Goal: Task Accomplishment & Management: Complete application form

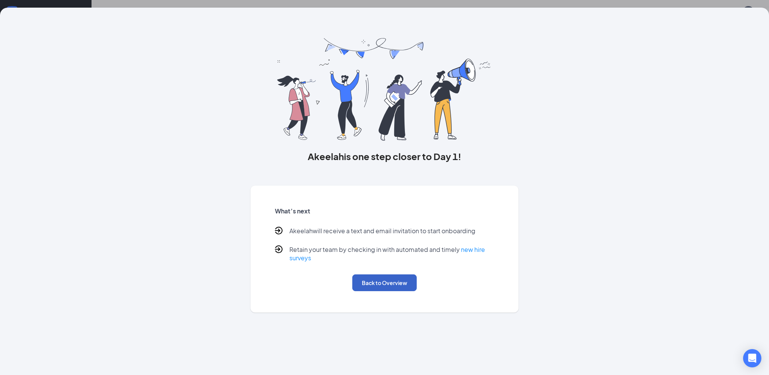
click at [380, 289] on button "Back to Overview" at bounding box center [384, 282] width 64 height 17
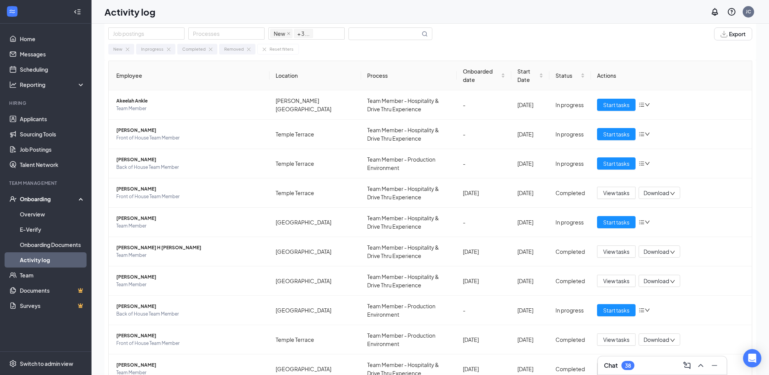
scroll to position [11, 0]
click at [28, 124] on link "Applicants" at bounding box center [52, 118] width 65 height 15
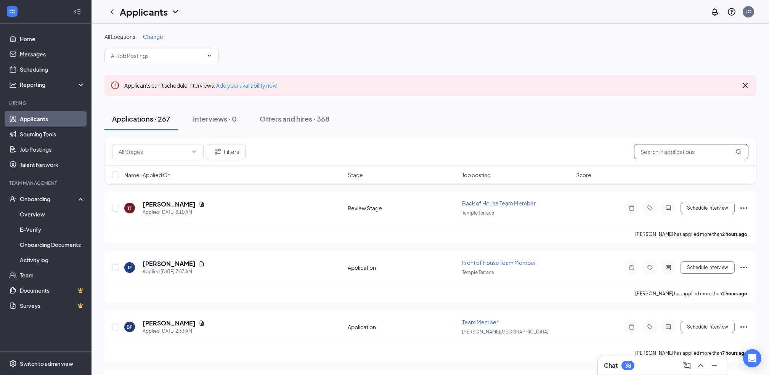
click at [660, 156] on input "text" at bounding box center [691, 151] width 114 height 15
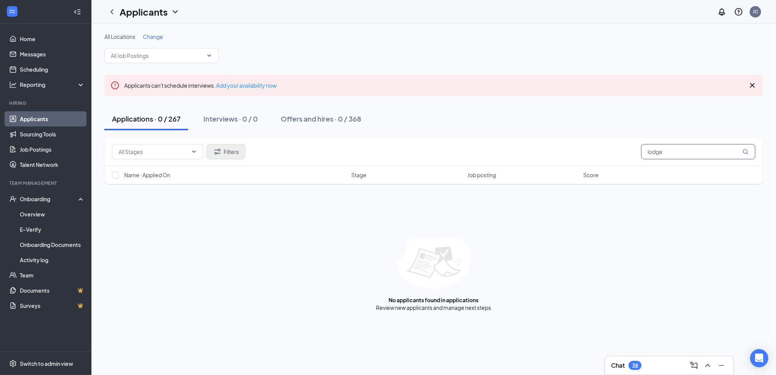
type input "lodge"
click at [233, 153] on button "Filters" at bounding box center [226, 151] width 39 height 15
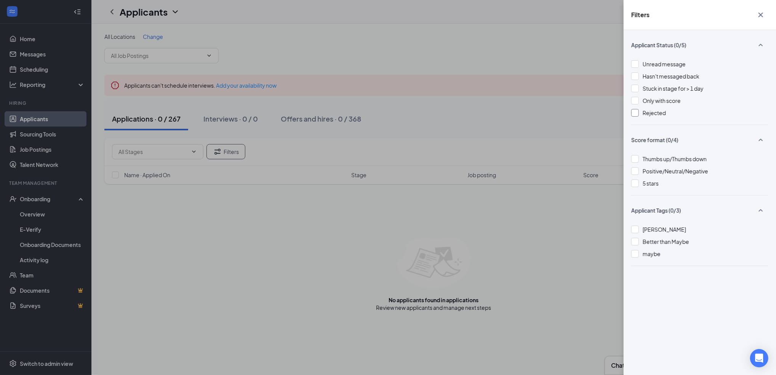
click at [637, 116] on div at bounding box center [636, 113] width 8 height 8
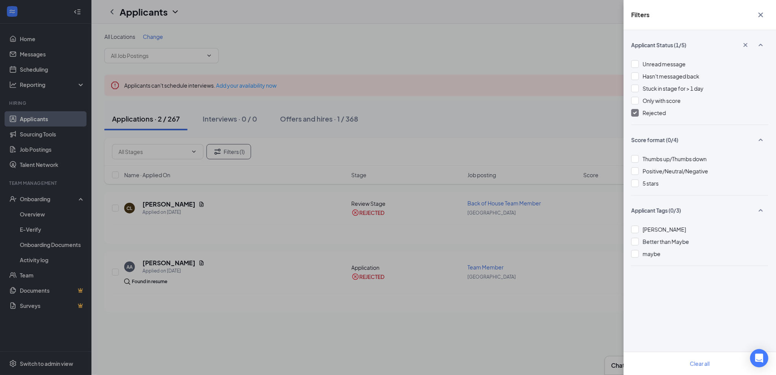
click at [163, 202] on div "Filters Applicant Status (1/5) Unread message Hasn't messaged back Stuck in sta…" at bounding box center [388, 187] width 776 height 375
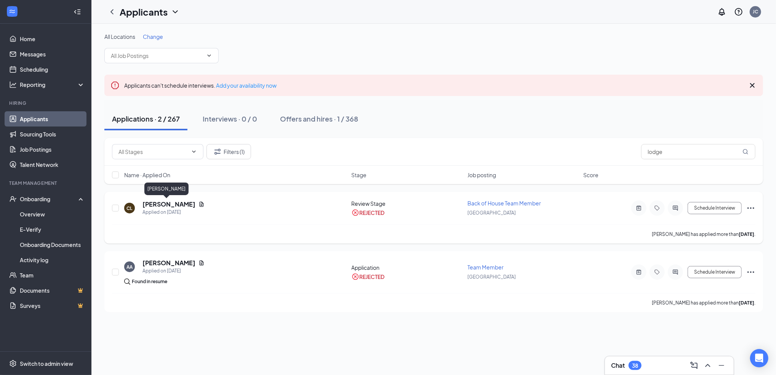
click at [163, 202] on h5 "[PERSON_NAME]" at bounding box center [169, 204] width 53 height 8
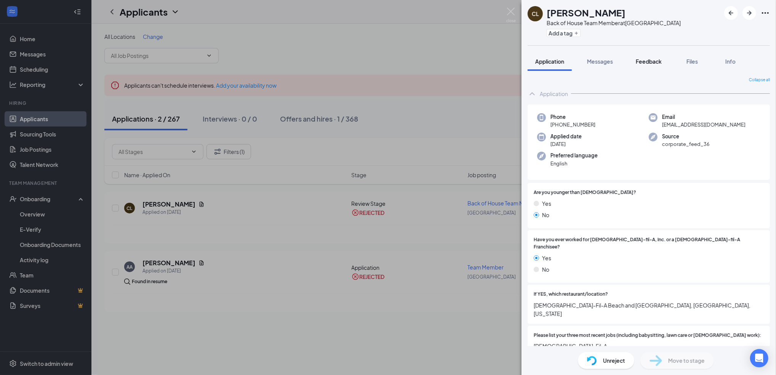
click at [652, 61] on span "Feedback" at bounding box center [649, 61] width 26 height 7
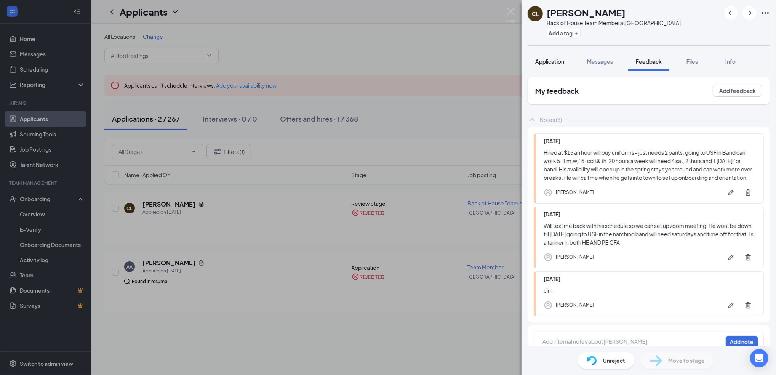
click at [550, 63] on span "Application" at bounding box center [549, 61] width 29 height 7
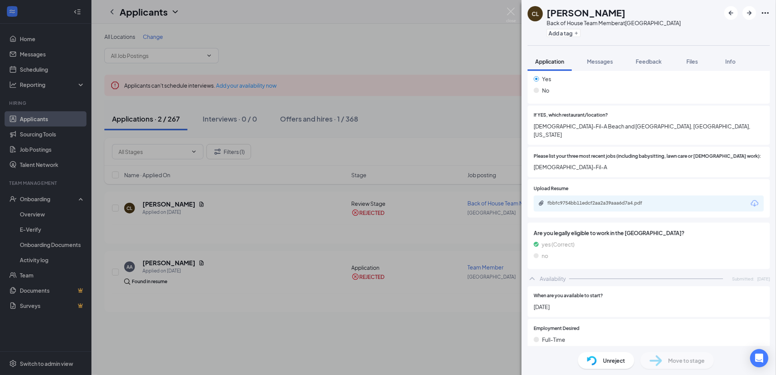
scroll to position [183, 0]
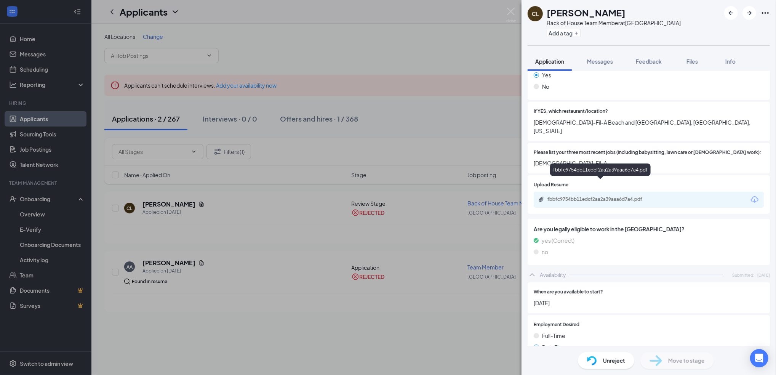
click at [593, 196] on div "fbbfc9754bb11edcf2aa2a39aaa6d7a4.pdf" at bounding box center [601, 199] width 107 height 6
click at [507, 19] on img at bounding box center [512, 15] width 10 height 15
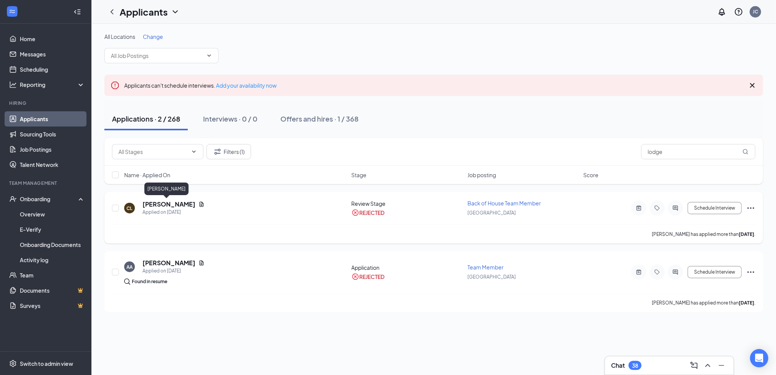
click at [165, 202] on h5 "[PERSON_NAME]" at bounding box center [169, 204] width 53 height 8
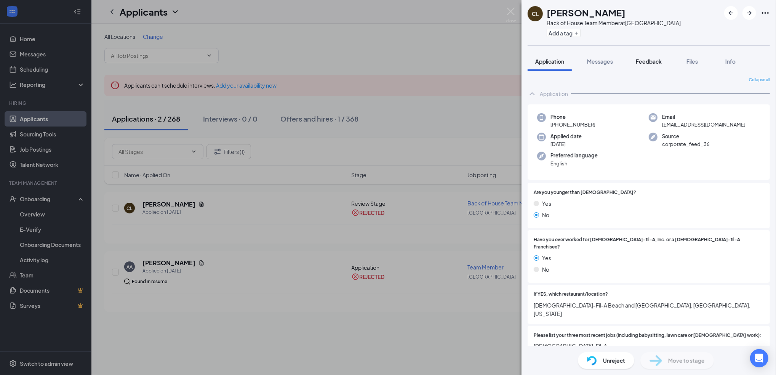
click at [645, 64] on span "Feedback" at bounding box center [649, 61] width 26 height 7
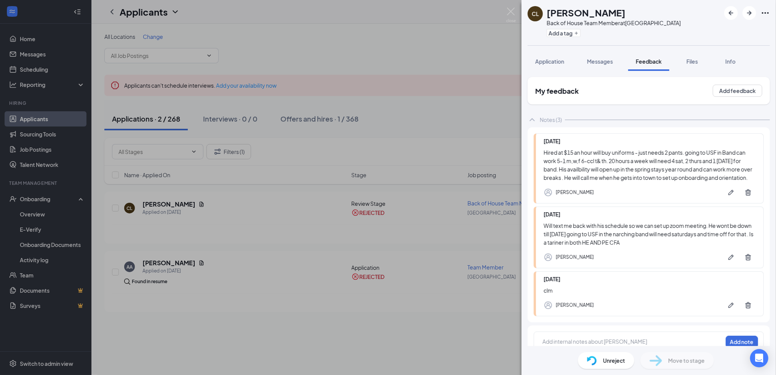
click at [610, 364] on span "Unreject" at bounding box center [614, 360] width 22 height 8
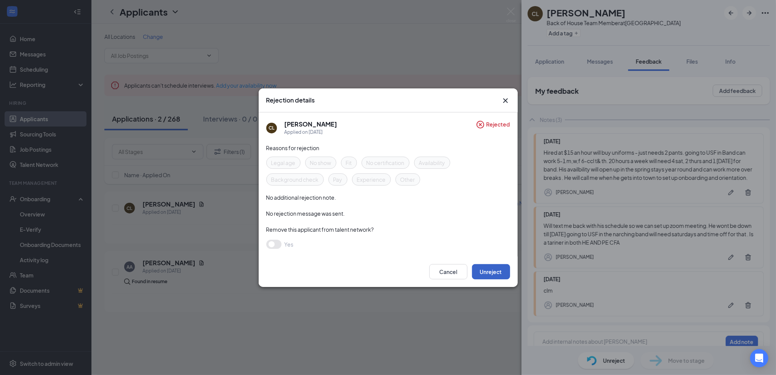
click at [489, 276] on button "Unreject" at bounding box center [491, 271] width 38 height 15
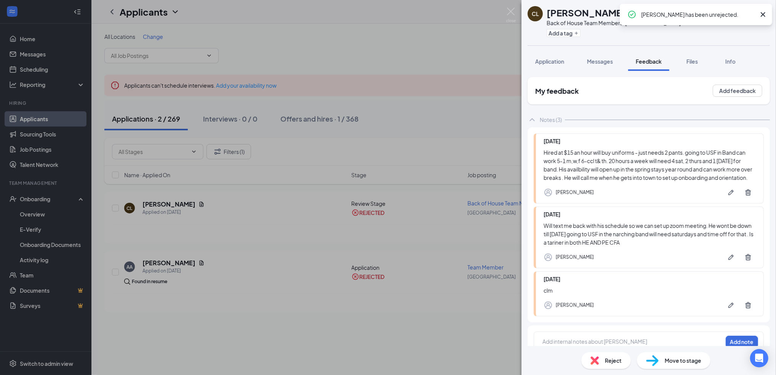
click at [489, 276] on div "CL [PERSON_NAME] Back of House Team Member at [GEOGRAPHIC_DATA] Add a tag Appli…" at bounding box center [388, 187] width 776 height 375
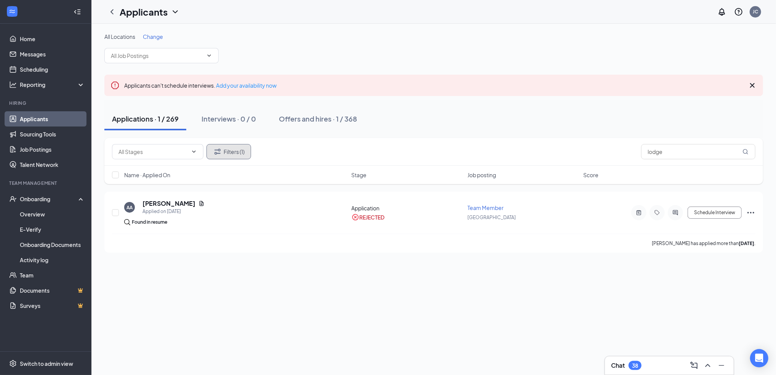
click at [232, 157] on button "Filters (1)" at bounding box center [229, 151] width 45 height 15
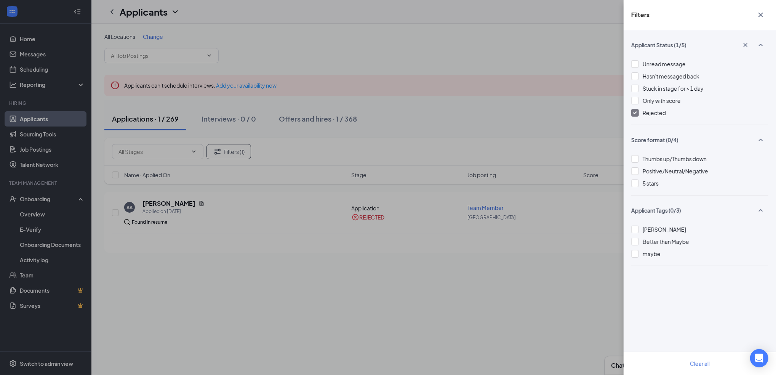
click at [638, 112] on div at bounding box center [636, 113] width 8 height 8
click at [158, 206] on div "Filters Applicant Status (0/5) Unread message Hasn't messaged back Stuck in sta…" at bounding box center [388, 187] width 776 height 375
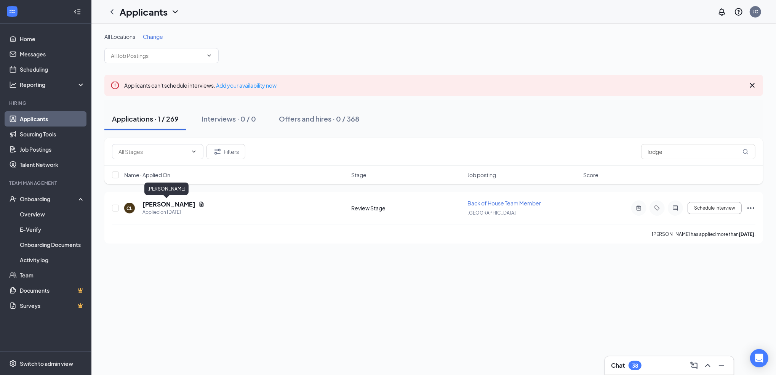
click at [158, 206] on h5 "[PERSON_NAME]" at bounding box center [169, 204] width 53 height 8
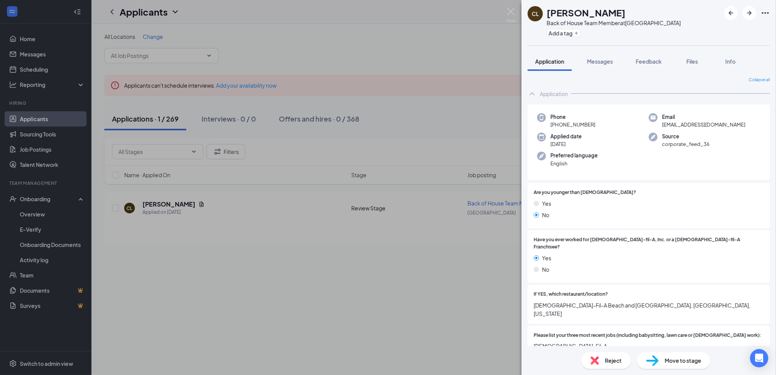
click at [680, 359] on span "Move to stage" at bounding box center [683, 360] width 37 height 8
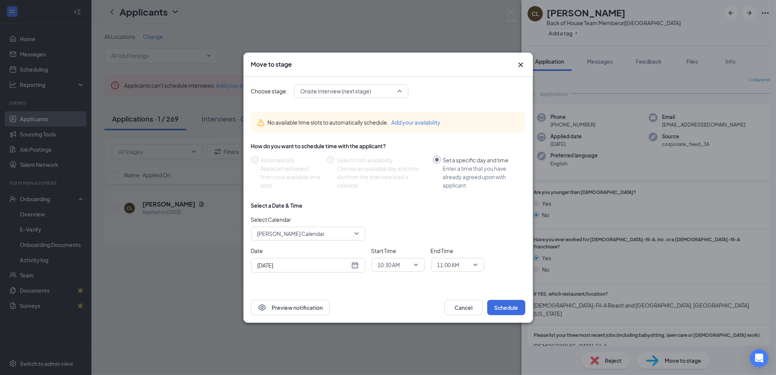
click at [400, 91] on span "Onsite Interview (next stage)" at bounding box center [351, 90] width 101 height 11
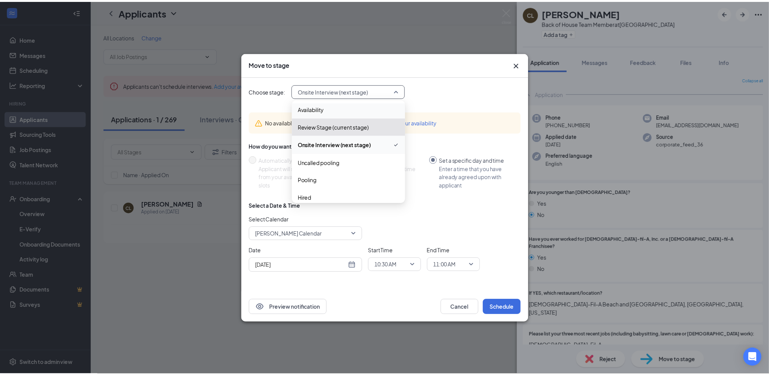
scroll to position [26, 0]
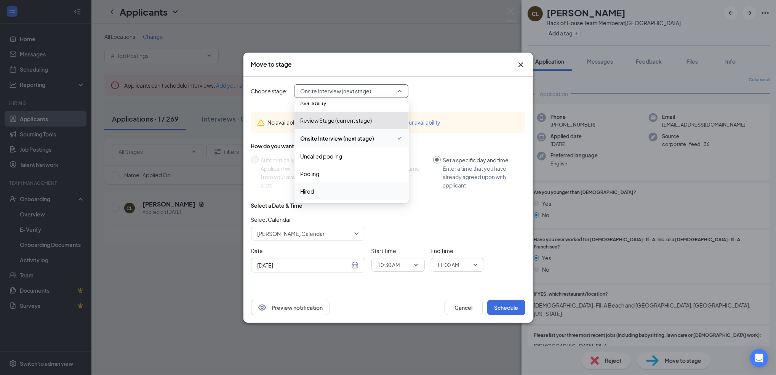
click at [316, 191] on span "Hired" at bounding box center [352, 191] width 102 height 8
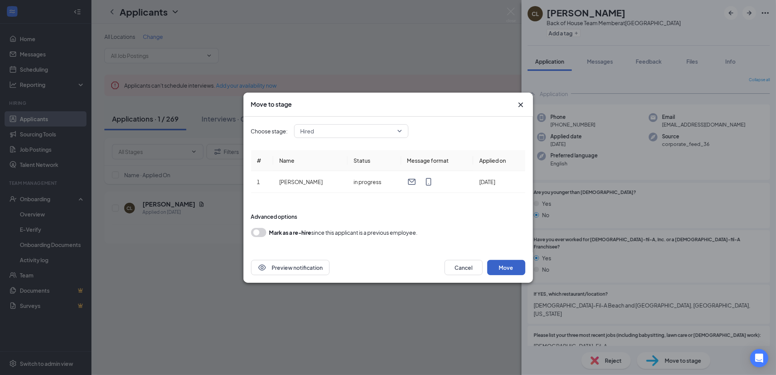
click at [499, 261] on button "Move" at bounding box center [506, 267] width 38 height 15
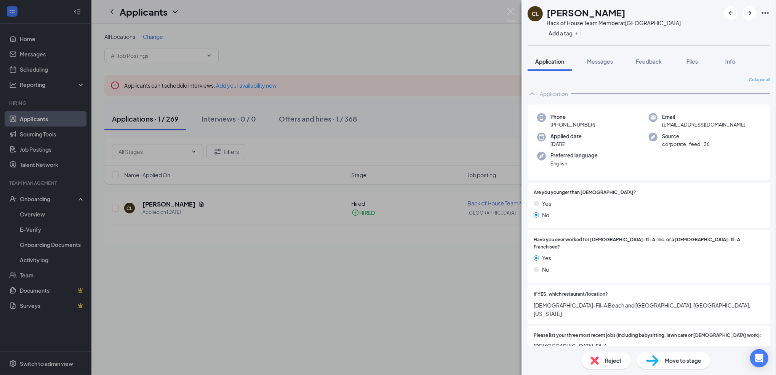
click at [48, 258] on div "CL [PERSON_NAME] Back of House Team Member at [GEOGRAPHIC_DATA] Add a tag Appli…" at bounding box center [388, 187] width 776 height 375
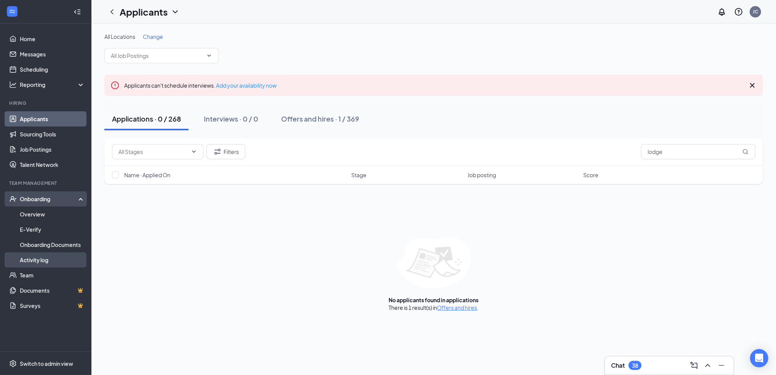
click at [48, 258] on link "Activity log" at bounding box center [52, 259] width 65 height 15
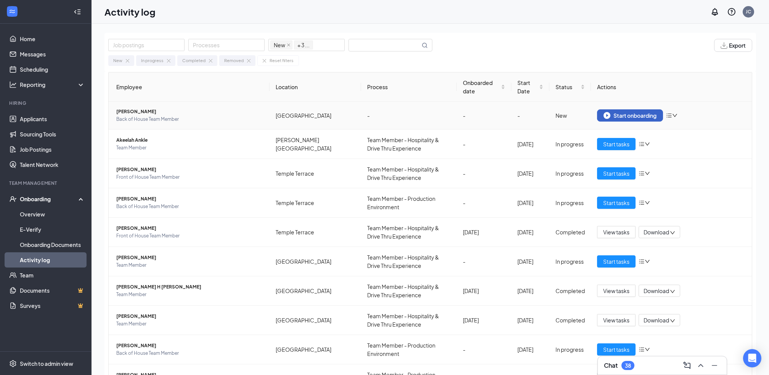
click at [629, 116] on div "Start onboarding" at bounding box center [629, 115] width 53 height 7
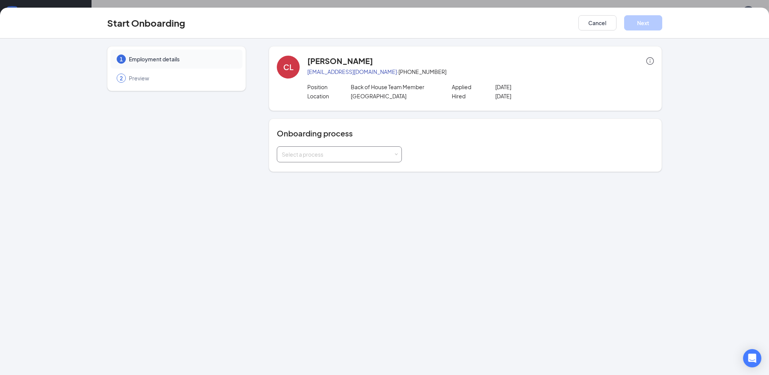
click at [392, 156] on div "Select a process" at bounding box center [338, 155] width 112 height 8
click at [337, 202] on li "Team Member - Production Environment" at bounding box center [339, 199] width 125 height 14
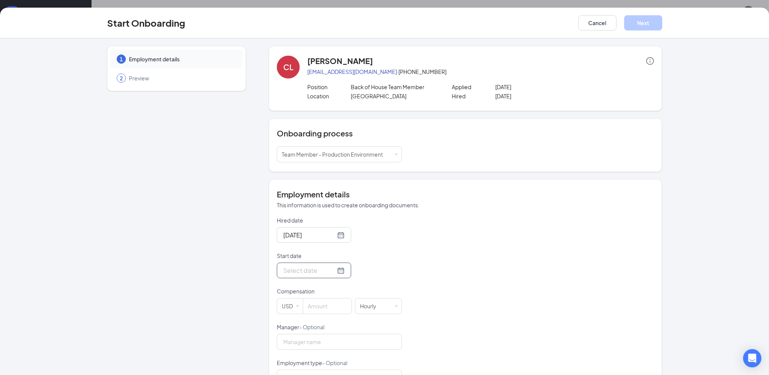
click at [329, 270] on div at bounding box center [313, 271] width 61 height 10
type input "[DATE]"
click at [325, 221] on div "27" at bounding box center [329, 225] width 9 height 9
click at [324, 310] on input at bounding box center [327, 305] width 48 height 15
type input "15"
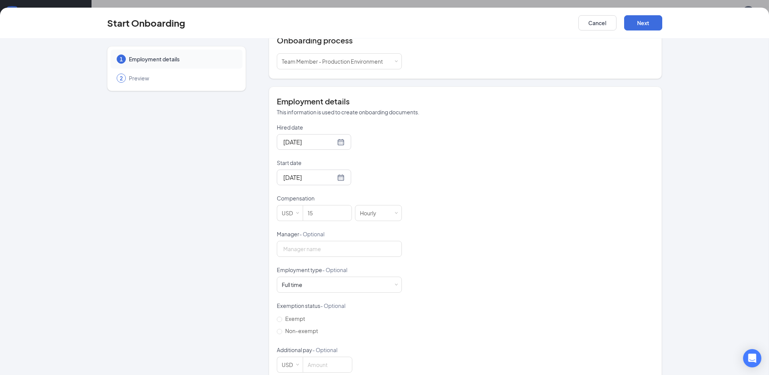
scroll to position [108, 0]
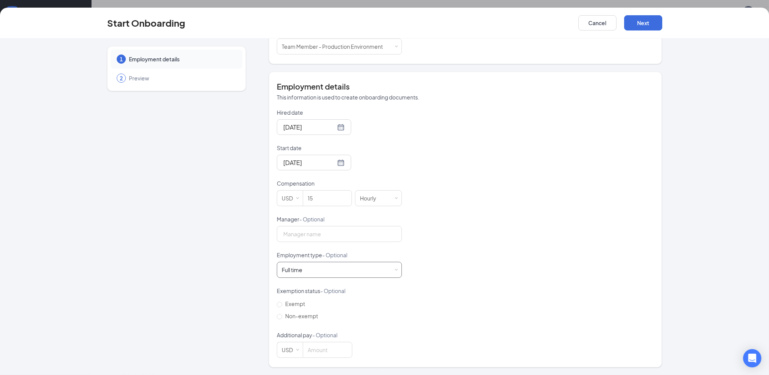
click at [388, 274] on div "Full time Works 30+ hours per week and is reasonably expected to work" at bounding box center [339, 269] width 115 height 15
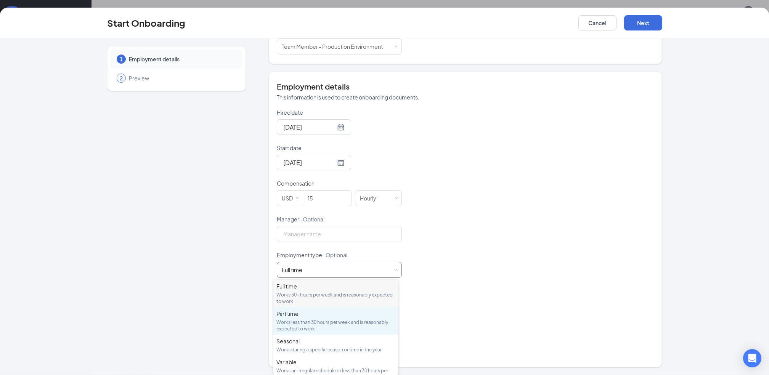
click at [300, 324] on div "Works less than 30 hours per week and is reasonably expected to work" at bounding box center [335, 325] width 119 height 13
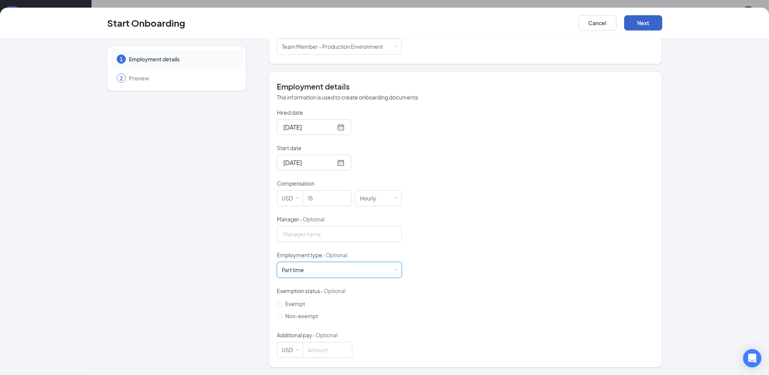
click at [642, 28] on button "Next" at bounding box center [643, 22] width 38 height 15
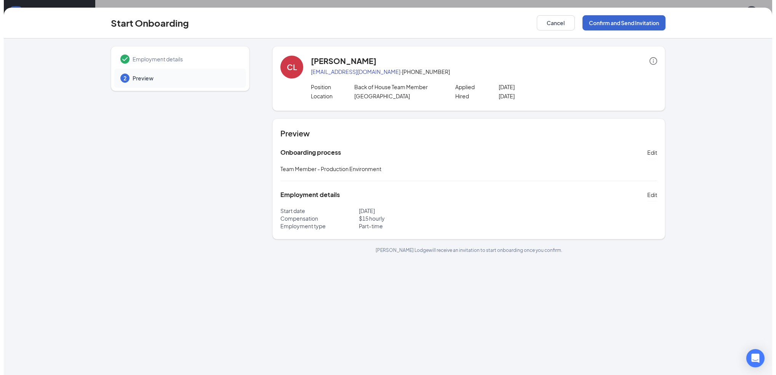
scroll to position [0, 0]
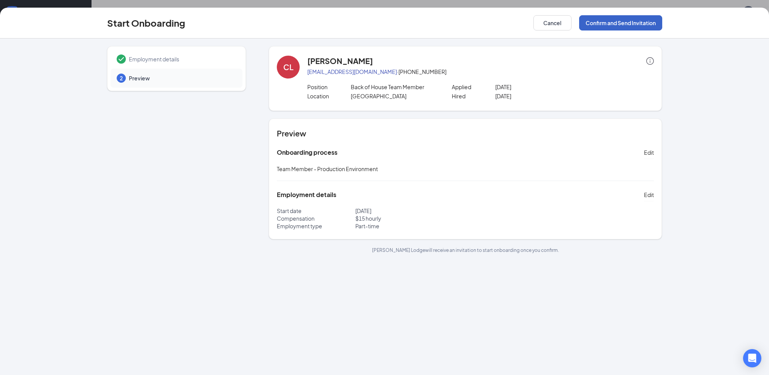
click at [624, 24] on button "Confirm and Send Invitation" at bounding box center [620, 22] width 83 height 15
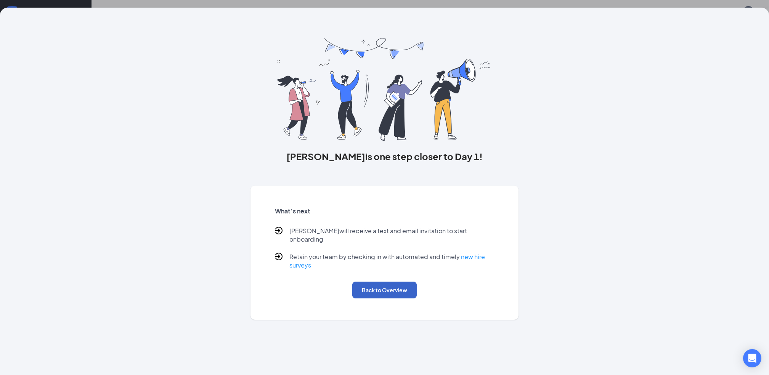
click at [407, 287] on button "Back to Overview" at bounding box center [384, 290] width 64 height 17
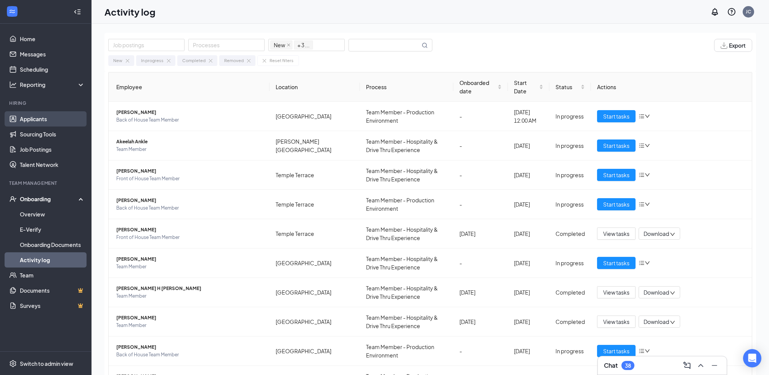
click at [47, 117] on link "Applicants" at bounding box center [52, 118] width 65 height 15
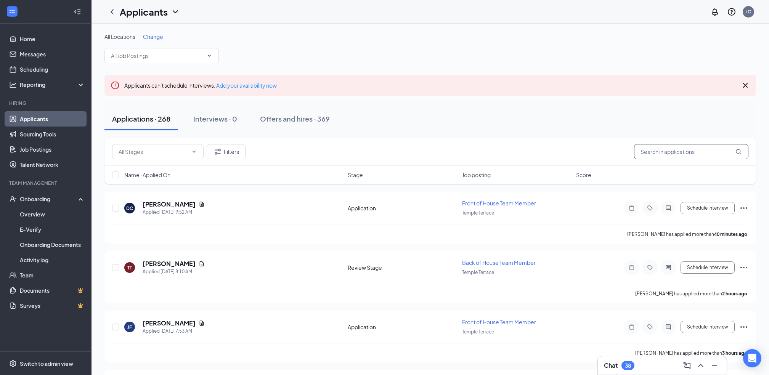
click at [670, 155] on input "text" at bounding box center [691, 151] width 114 height 15
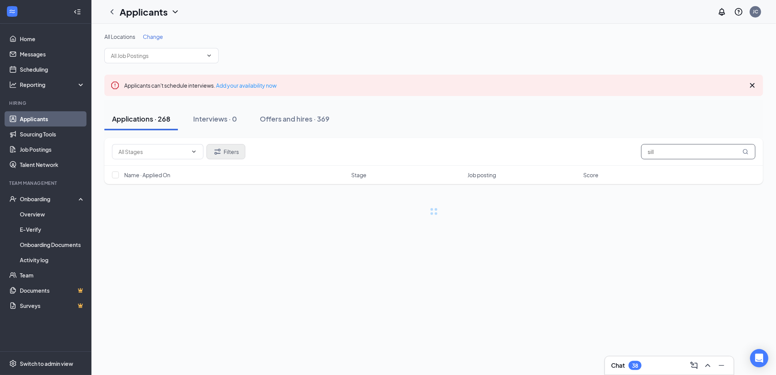
type input "sill"
click at [239, 154] on button "Filters" at bounding box center [226, 151] width 39 height 15
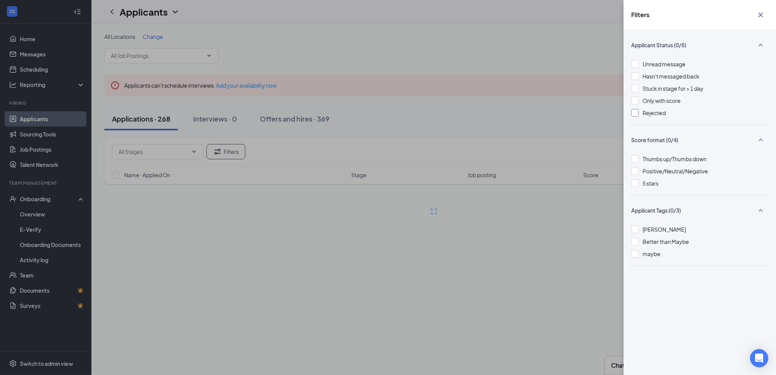
click at [635, 116] on div at bounding box center [636, 113] width 8 height 8
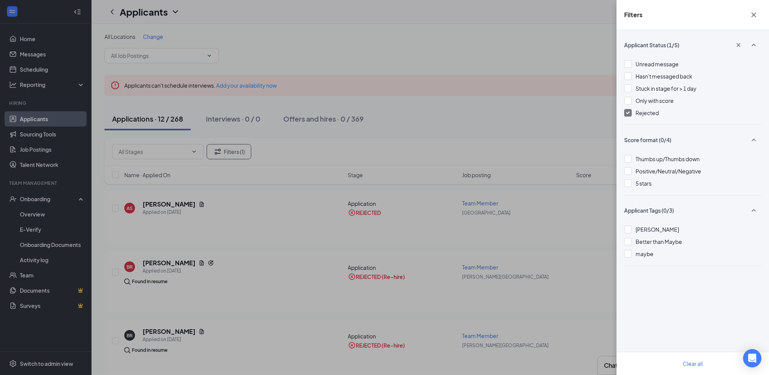
click at [155, 203] on div "Filters Applicant Status (1/5) Unread message Hasn't messaged back Stuck in sta…" at bounding box center [384, 187] width 769 height 375
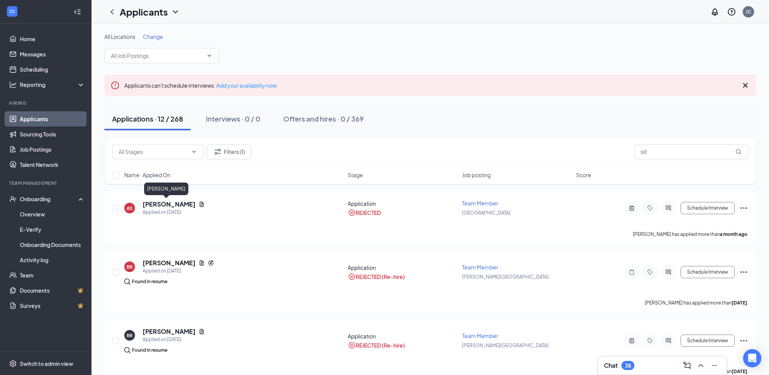
click at [155, 203] on h5 "[PERSON_NAME]" at bounding box center [169, 204] width 53 height 8
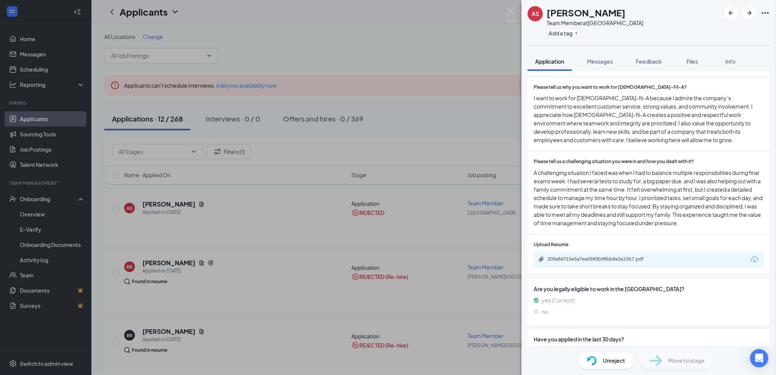
scroll to position [244, 0]
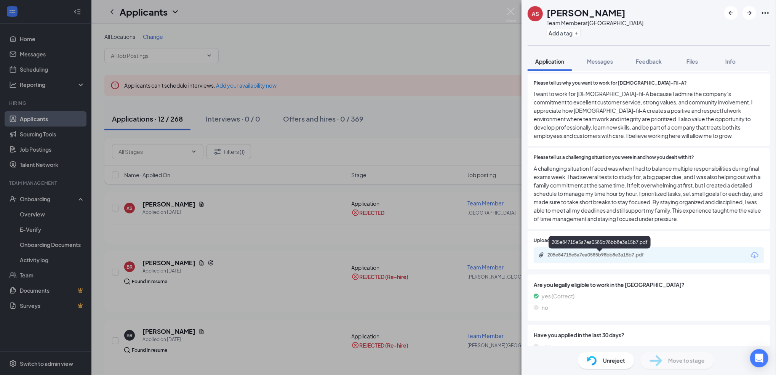
click at [598, 253] on div "205e84715e5a7ea0585b98bb8e3a15b7.pdf" at bounding box center [601, 255] width 107 height 6
click at [637, 60] on span "Feedback" at bounding box center [649, 61] width 26 height 7
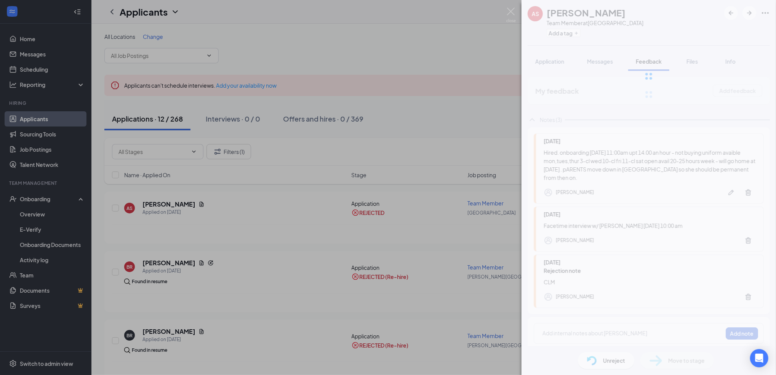
click at [506, 53] on div "AS [PERSON_NAME] Team Member at [GEOGRAPHIC_DATA] Add a tag Application Message…" at bounding box center [388, 187] width 776 height 375
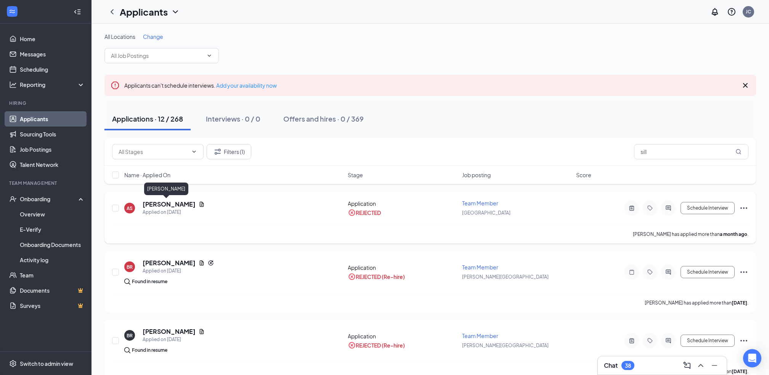
click at [167, 205] on h5 "[PERSON_NAME]" at bounding box center [169, 204] width 53 height 8
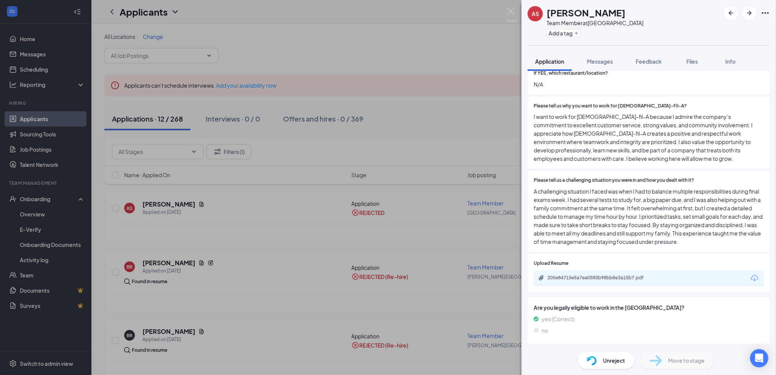
scroll to position [216, 0]
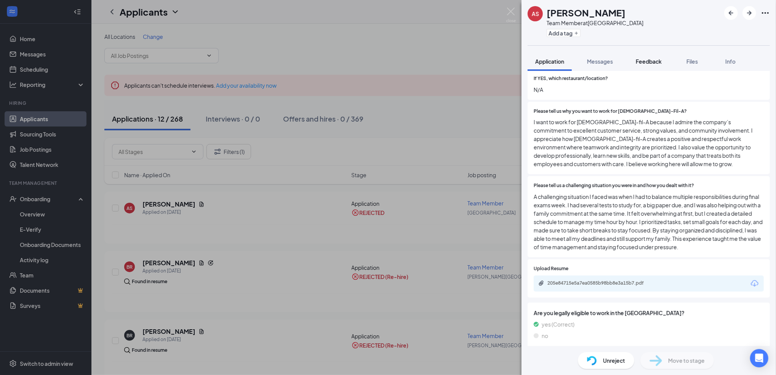
click at [652, 55] on button "Feedback" at bounding box center [648, 61] width 41 height 19
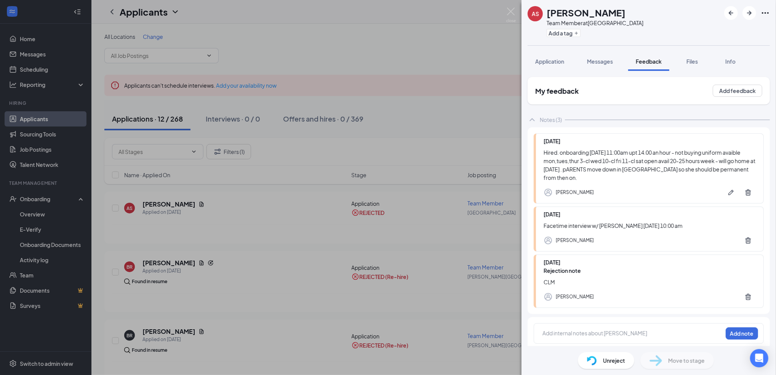
click at [616, 360] on span "Unreject" at bounding box center [614, 360] width 22 height 8
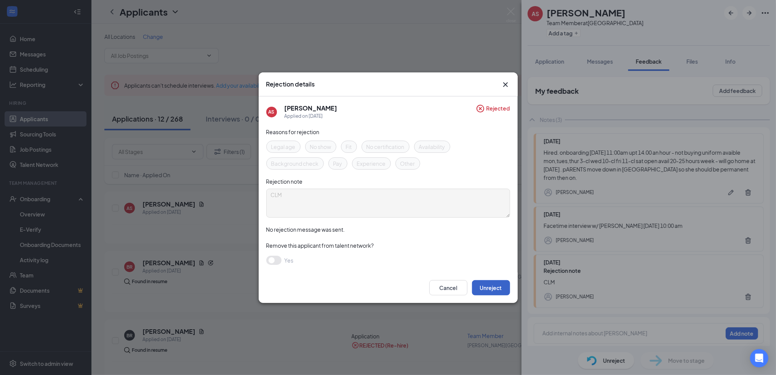
click at [487, 287] on button "Unreject" at bounding box center [491, 287] width 38 height 15
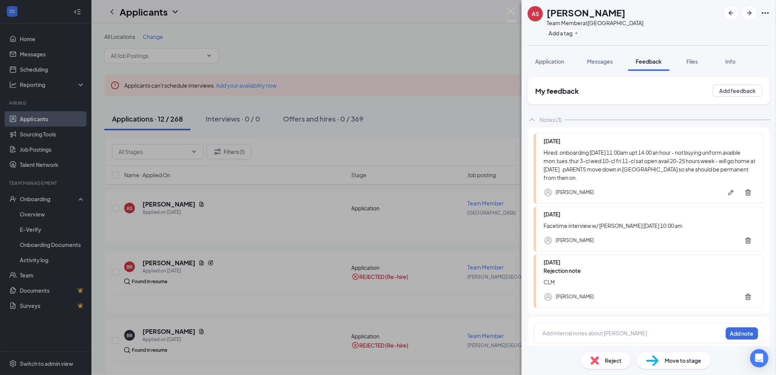
click at [64, 213] on div "AS [PERSON_NAME] Team Member at [GEOGRAPHIC_DATA] Add a tag Application Message…" at bounding box center [388, 187] width 776 height 375
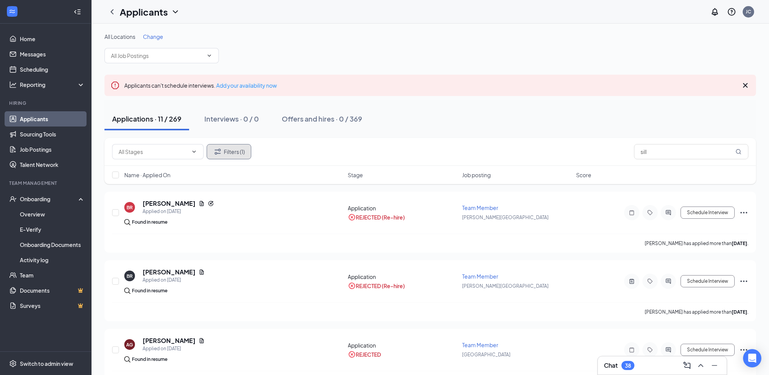
click at [233, 151] on button "Filters (1)" at bounding box center [229, 151] width 45 height 15
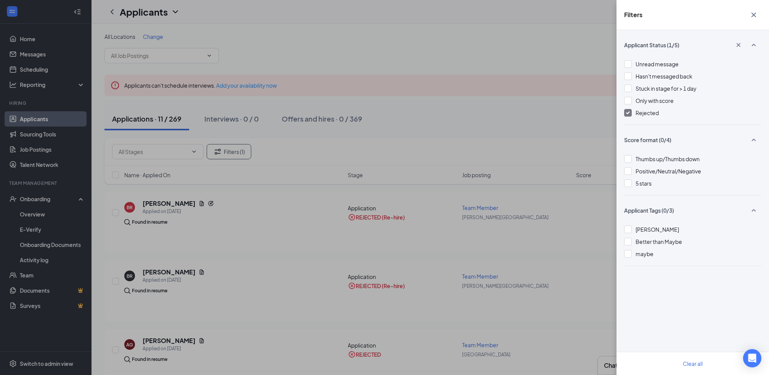
click at [629, 113] on img at bounding box center [628, 112] width 4 height 3
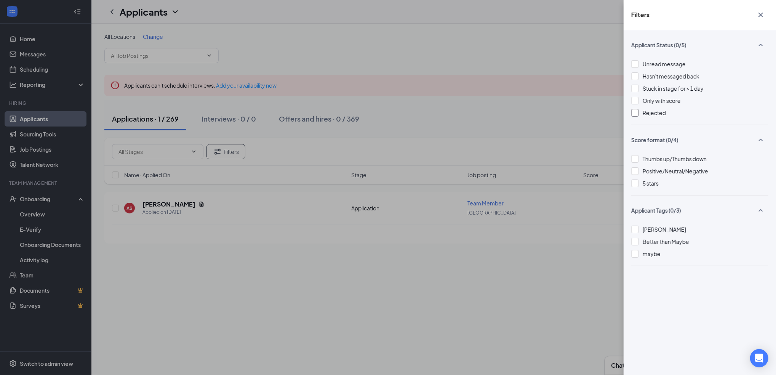
click at [152, 207] on div "Filters Applicant Status (0/5) Unread message Hasn't messaged back Stuck in sta…" at bounding box center [388, 187] width 776 height 375
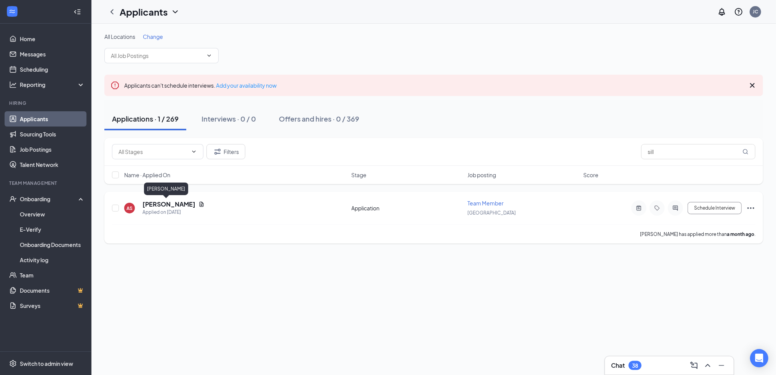
click at [159, 203] on h5 "[PERSON_NAME]" at bounding box center [169, 204] width 53 height 8
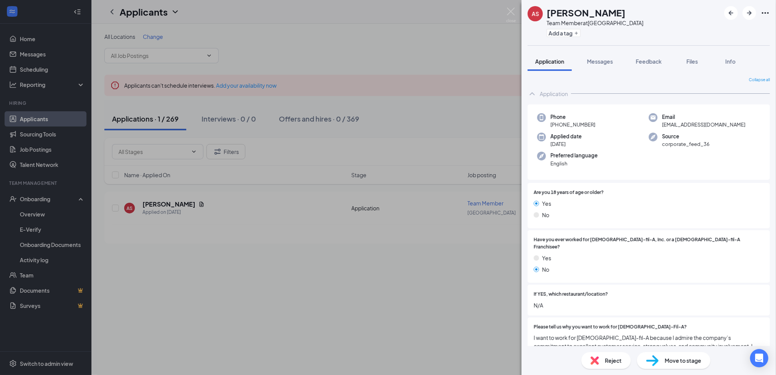
click at [674, 365] on div "Move to stage" at bounding box center [674, 360] width 74 height 17
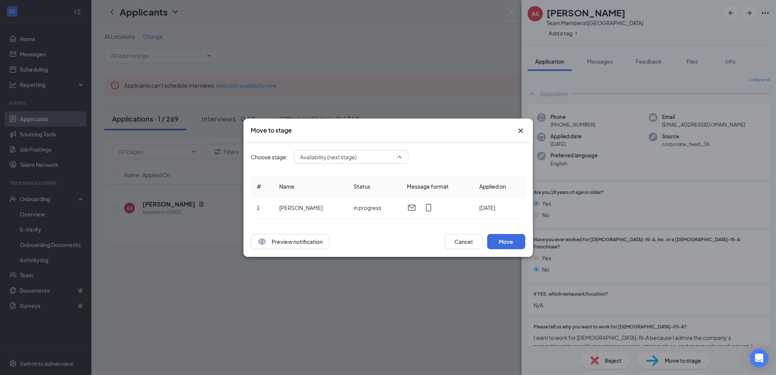
click at [401, 161] on span "Availability (next stage)" at bounding box center [351, 156] width 101 height 11
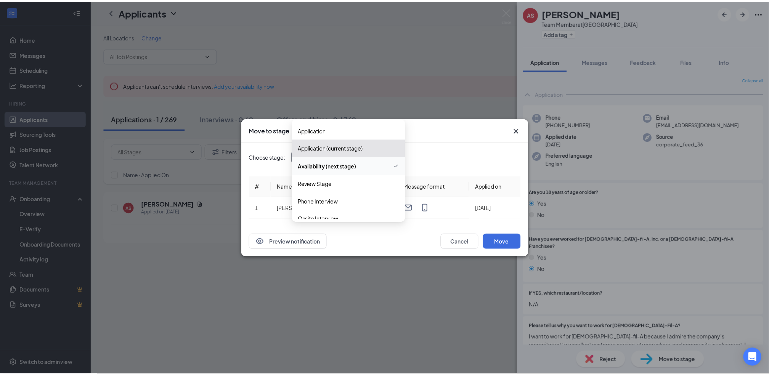
scroll to position [61, 0]
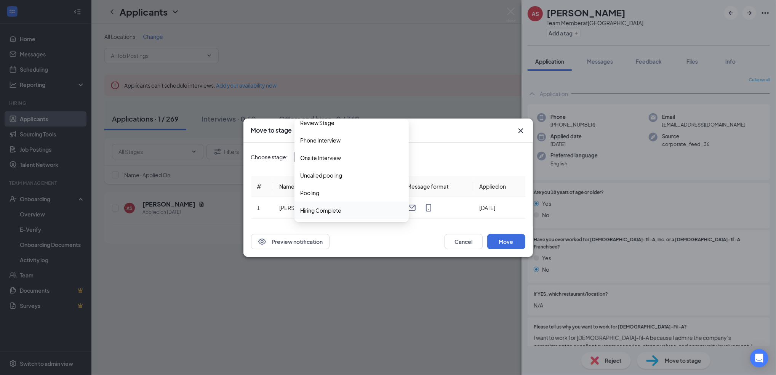
click at [349, 212] on span "Hiring Complete" at bounding box center [352, 210] width 102 height 8
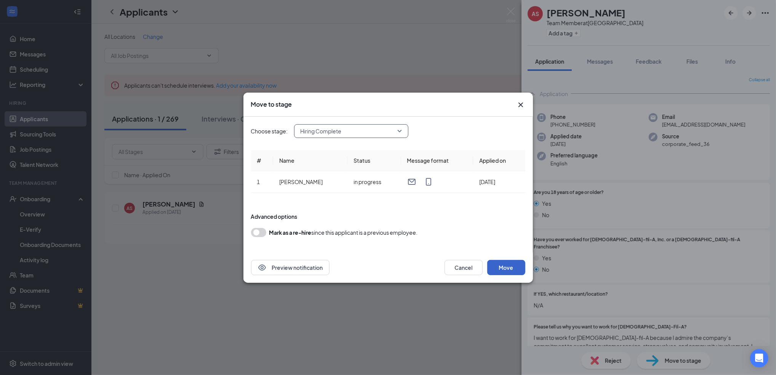
click at [515, 264] on button "Move" at bounding box center [506, 267] width 38 height 15
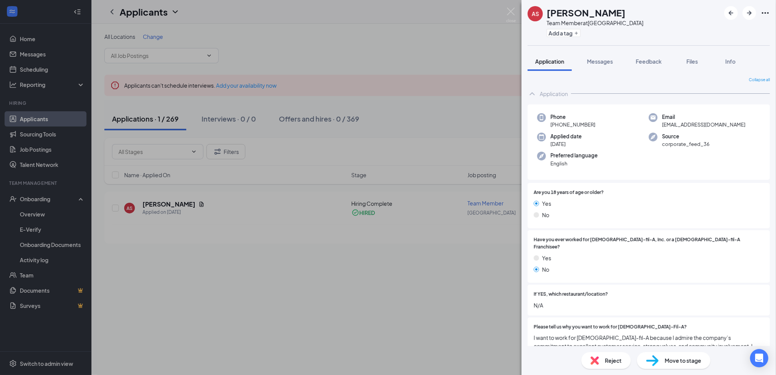
click at [40, 264] on div "AS [PERSON_NAME] Team Member at [GEOGRAPHIC_DATA] Add a tag Application Message…" at bounding box center [388, 187] width 776 height 375
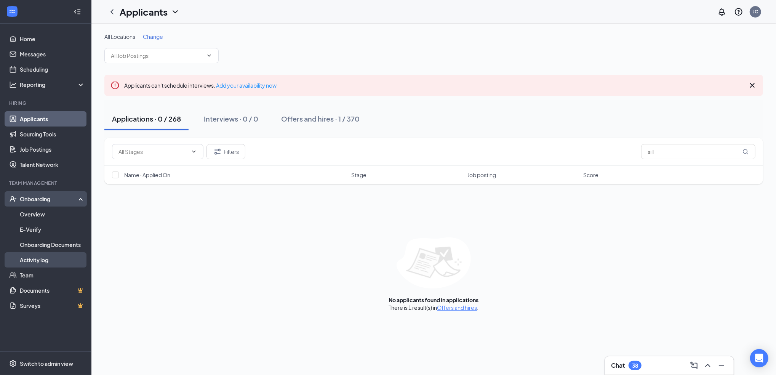
click at [39, 262] on link "Activity log" at bounding box center [52, 259] width 65 height 15
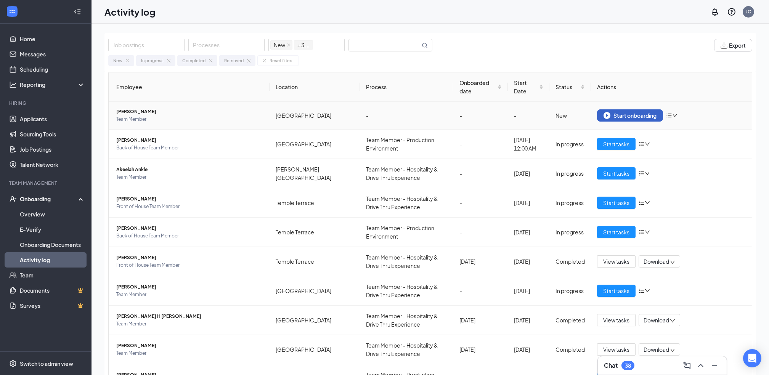
click at [629, 116] on div "Start onboarding" at bounding box center [629, 115] width 53 height 7
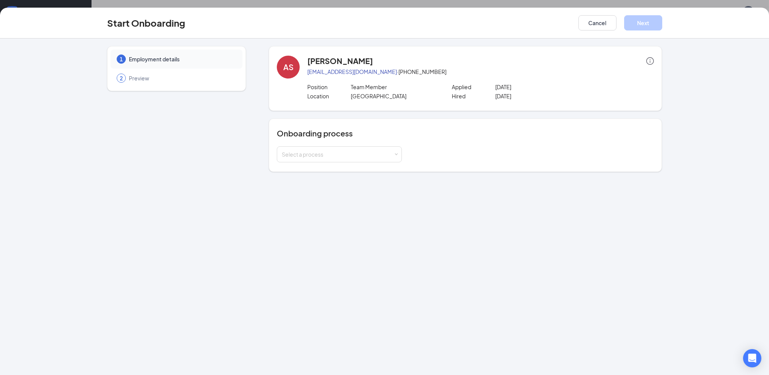
click at [629, 116] on div "AS [PERSON_NAME] [EMAIL_ADDRESS][DOMAIN_NAME] · [PHONE_NUMBER] Position Team Me…" at bounding box center [465, 109] width 393 height 126
click at [395, 157] on div "Select a process" at bounding box center [339, 154] width 115 height 15
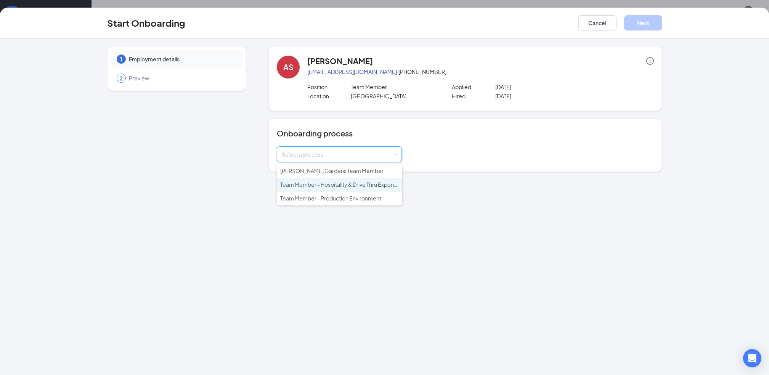
click at [361, 186] on span "Team Member - Hospitality & Drive Thru Experience" at bounding box center [343, 184] width 127 height 7
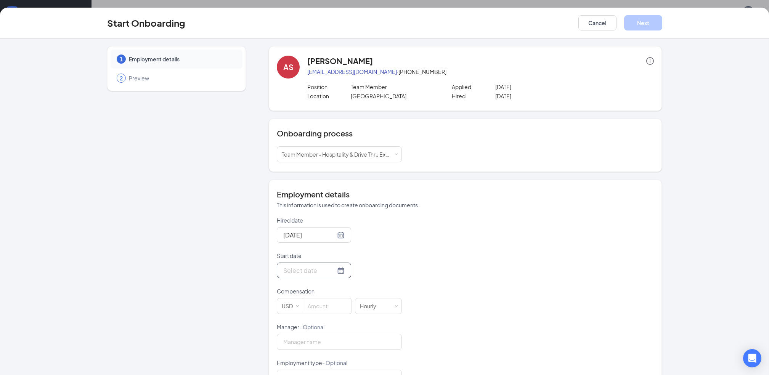
click at [329, 272] on div at bounding box center [313, 271] width 61 height 10
type input "[DATE]"
click at [325, 229] on div "27" at bounding box center [329, 225] width 9 height 9
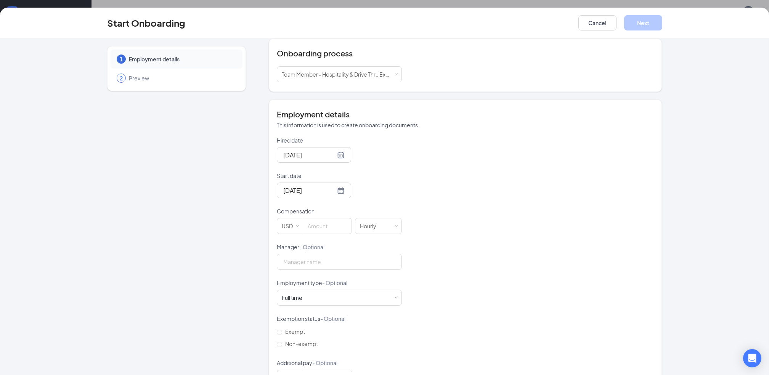
scroll to position [81, 0]
click at [325, 231] on input at bounding box center [327, 224] width 48 height 15
type input "14"
click at [646, 29] on button "Next" at bounding box center [643, 22] width 38 height 15
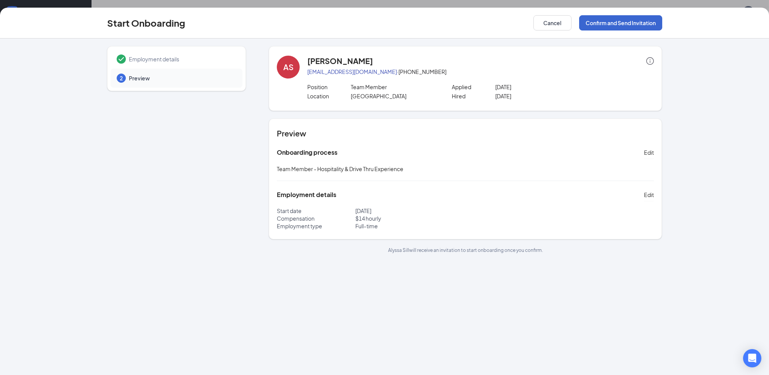
scroll to position [0, 0]
click at [646, 28] on button "Confirm and Send Invitation" at bounding box center [620, 22] width 83 height 15
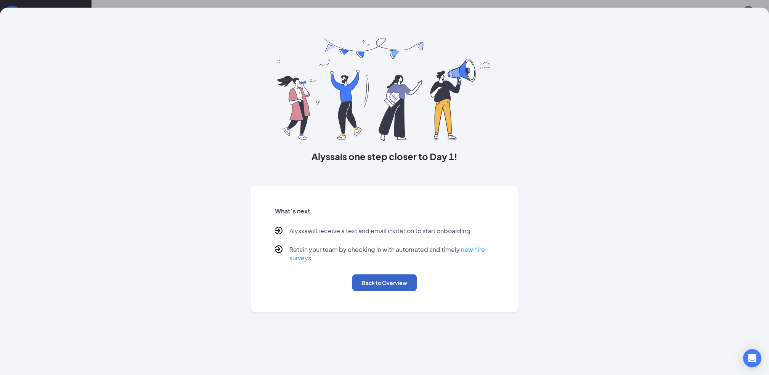
click at [393, 287] on button "Back to Overview" at bounding box center [384, 282] width 64 height 17
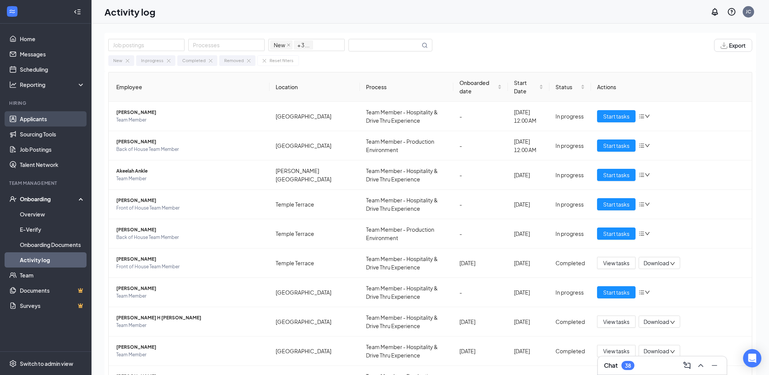
click at [52, 117] on link "Applicants" at bounding box center [52, 118] width 65 height 15
